Goal: Task Accomplishment & Management: Manage account settings

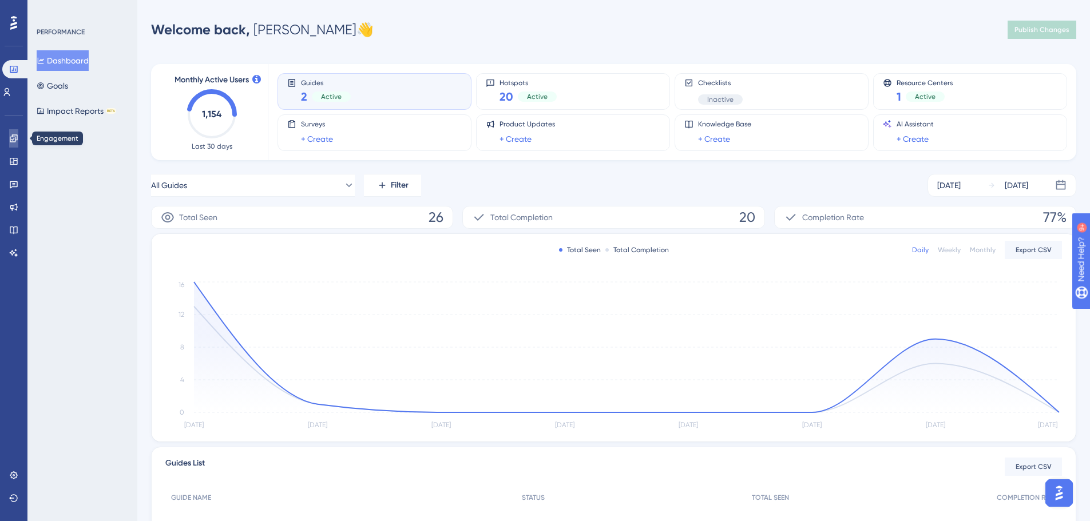
click at [13, 140] on icon at bounding box center [13, 137] width 7 height 7
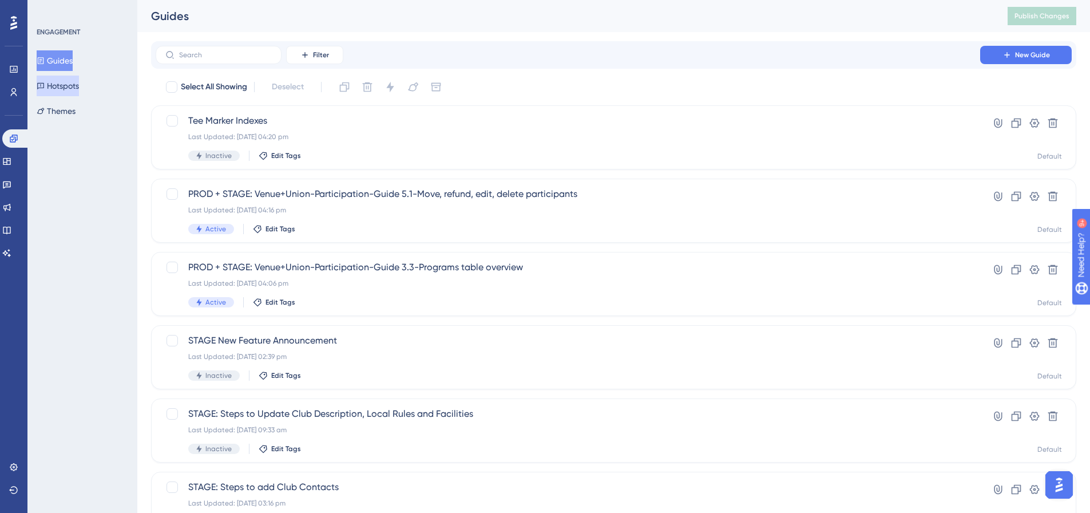
drag, startPoint x: 65, startPoint y: 85, endPoint x: 72, endPoint y: 85, distance: 6.9
click at [70, 85] on button "Hotspots" at bounding box center [58, 86] width 42 height 21
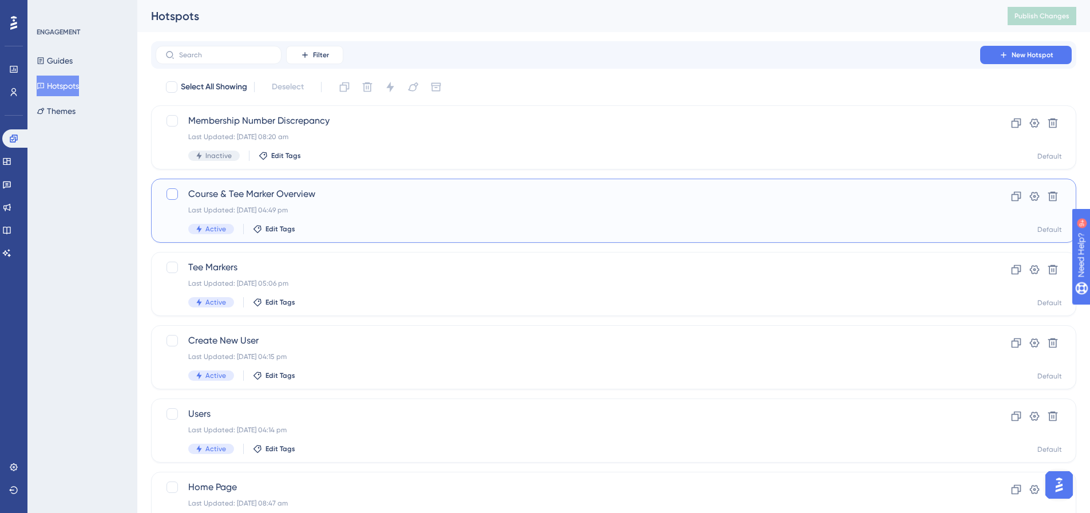
click at [176, 197] on div at bounding box center [171, 193] width 11 height 11
checkbox input "true"
click at [621, 218] on div "Course & Tee Marker Overview Last Updated: [DATE] 04:49 pm Active Edit Tags" at bounding box center [567, 210] width 759 height 47
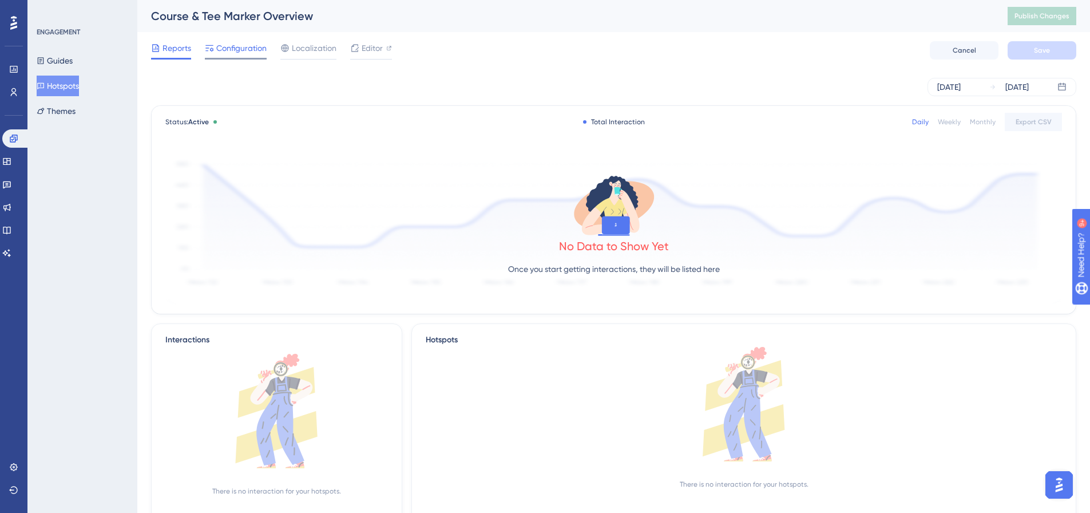
click at [225, 50] on span "Configuration" at bounding box center [241, 48] width 50 height 14
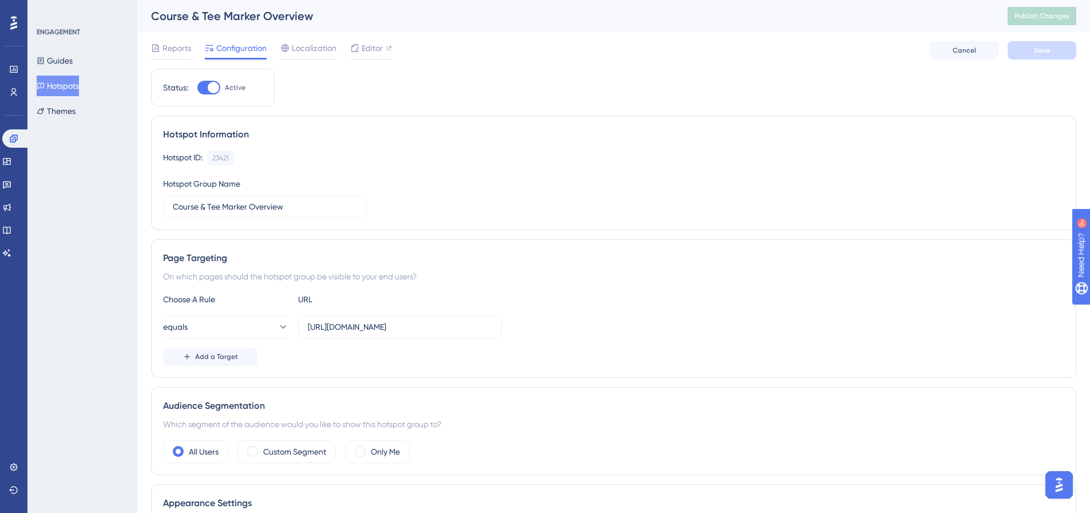
click at [205, 86] on div at bounding box center [208, 88] width 23 height 14
click at [197, 88] on input "Active" at bounding box center [197, 88] width 1 height 1
checkbox input "false"
click at [75, 88] on button "Hotspots" at bounding box center [58, 86] width 42 height 21
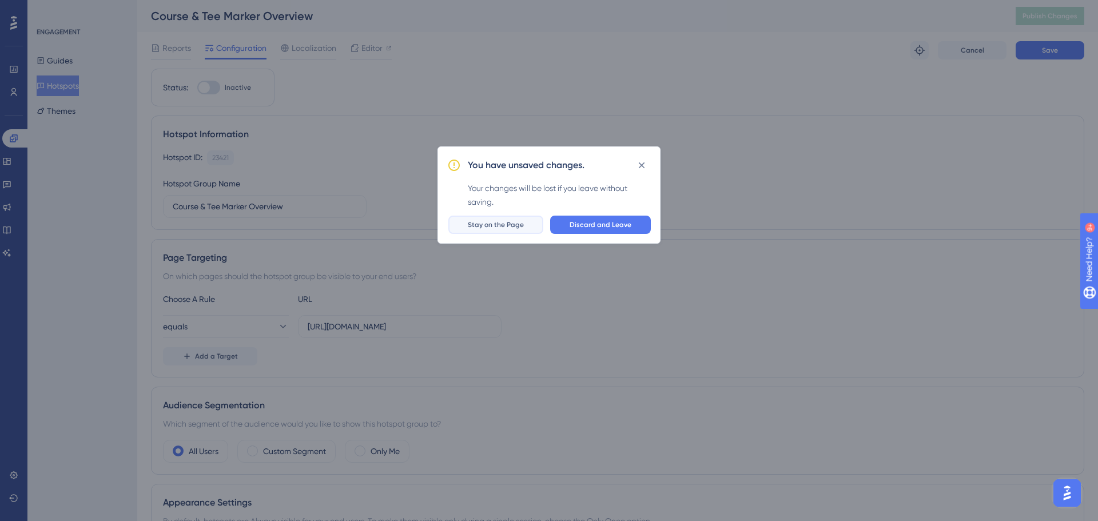
click at [509, 226] on span "Stay on the Page" at bounding box center [496, 224] width 56 height 9
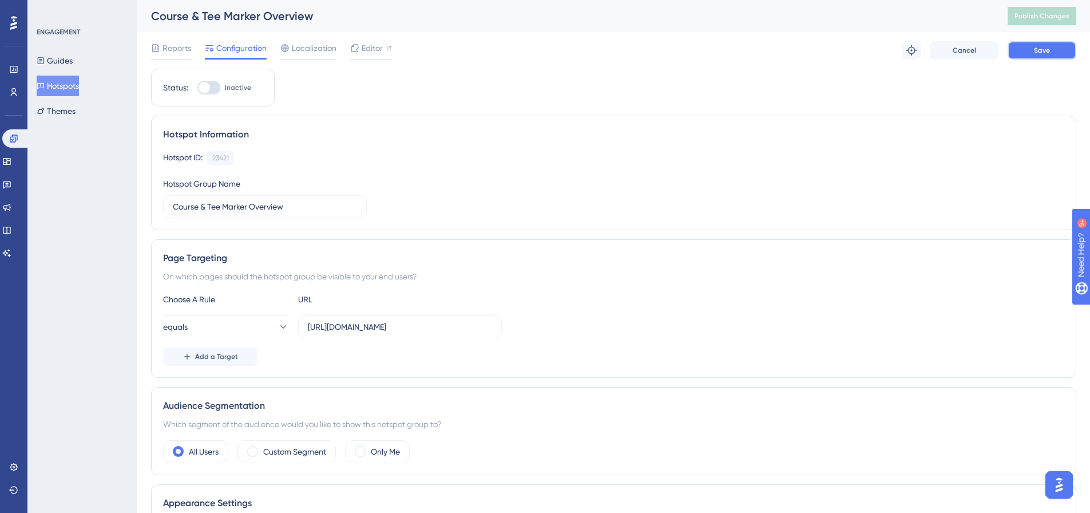
click at [1018, 46] on button "Save" at bounding box center [1041, 50] width 69 height 18
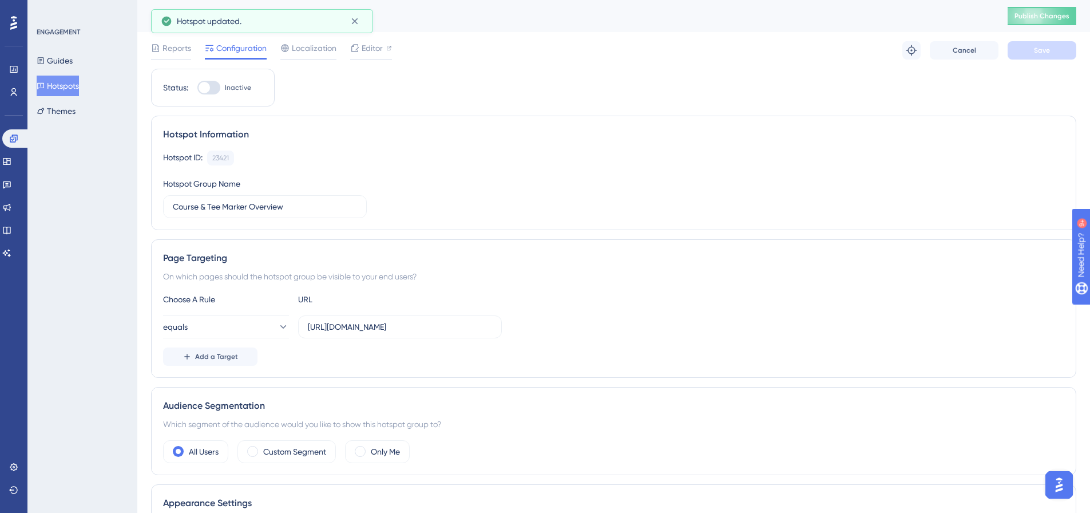
drag, startPoint x: 70, startPoint y: 82, endPoint x: 83, endPoint y: 80, distance: 13.4
click at [73, 82] on button "Hotspots" at bounding box center [58, 86] width 42 height 21
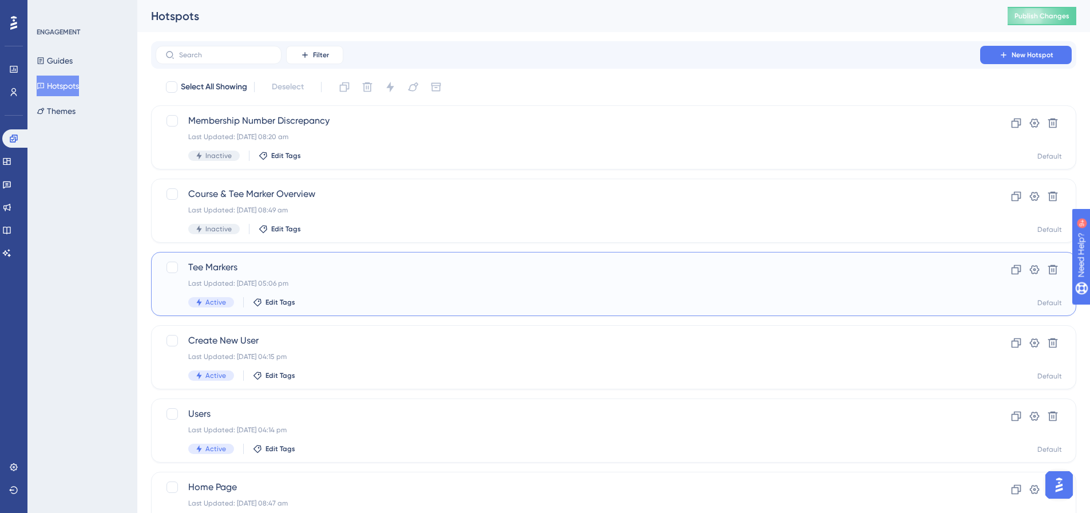
click at [233, 267] on span "Tee Markers" at bounding box center [567, 267] width 759 height 14
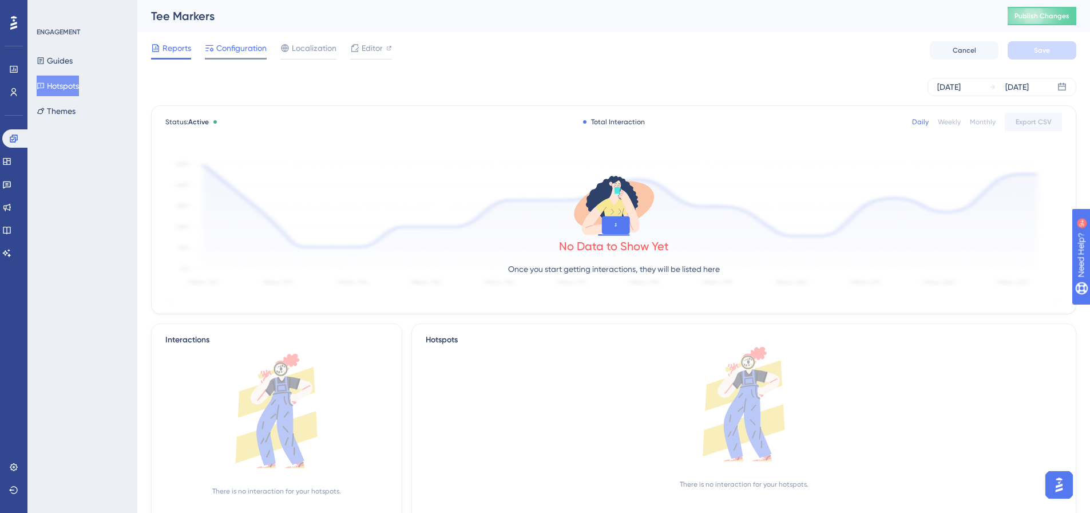
click at [231, 53] on span "Configuration" at bounding box center [241, 48] width 50 height 14
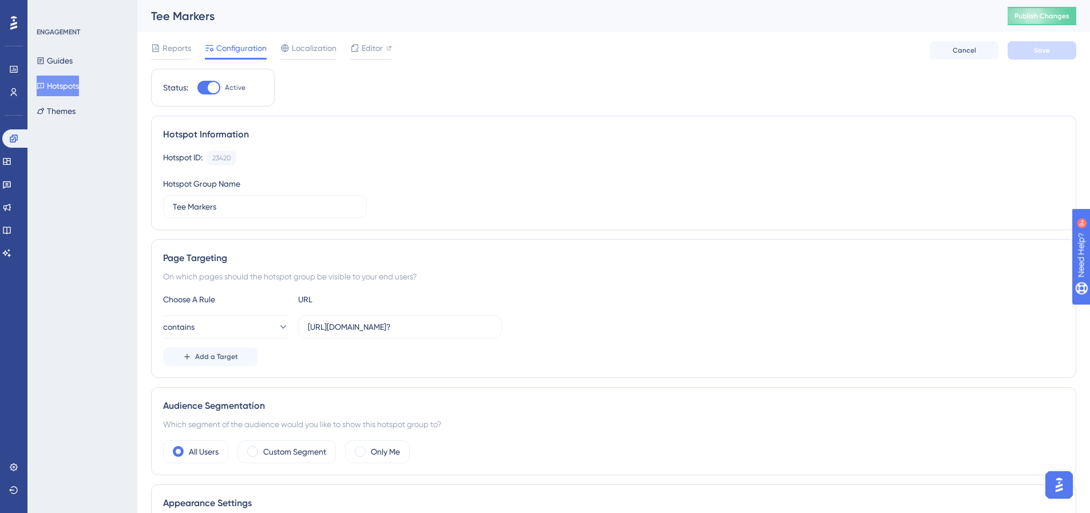
click at [207, 89] on div at bounding box center [208, 88] width 23 height 14
click at [197, 88] on input "Active" at bounding box center [197, 88] width 1 height 1
checkbox input "false"
click at [1036, 45] on button "Save" at bounding box center [1041, 50] width 69 height 18
